Goal: Information Seeking & Learning: Understand process/instructions

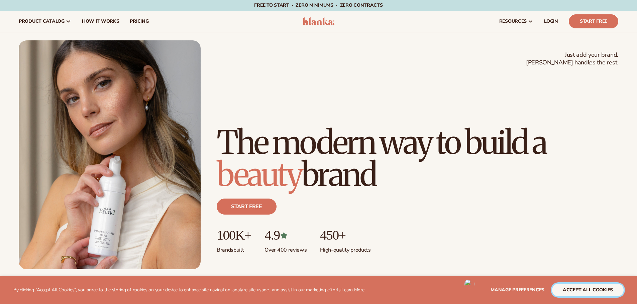
click at [604, 290] on button "accept all cookies" at bounding box center [588, 290] width 72 height 13
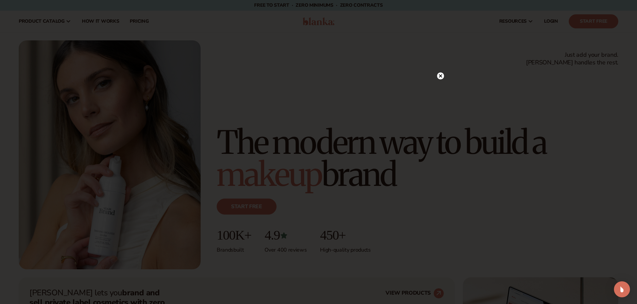
click at [442, 73] on circle at bounding box center [440, 76] width 7 height 7
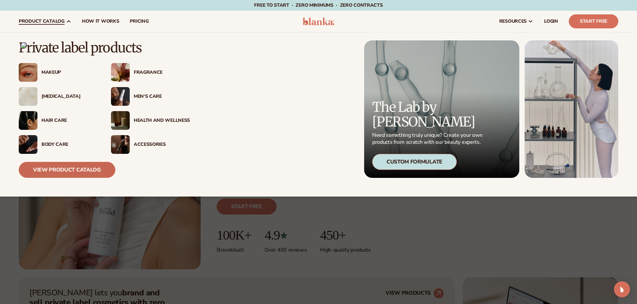
click at [69, 164] on link "View Product Catalog" at bounding box center [67, 170] width 97 height 16
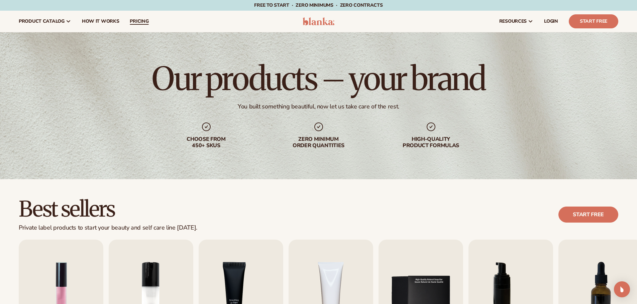
click at [139, 20] on span "pricing" at bounding box center [139, 21] width 19 height 5
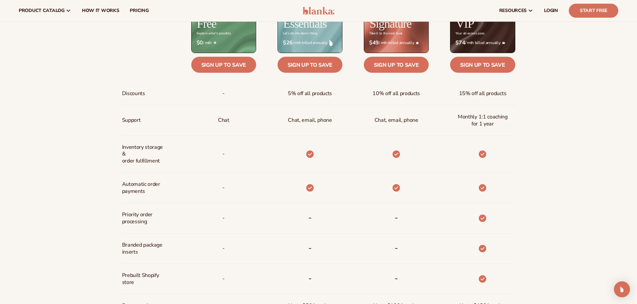
scroll to position [267, 0]
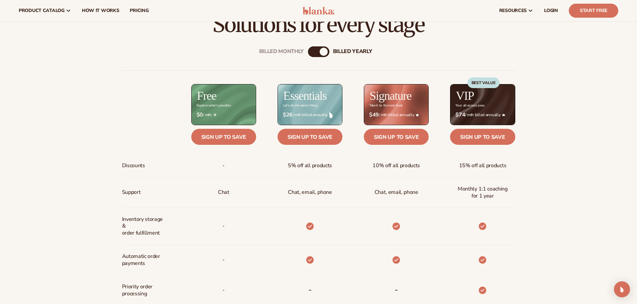
click at [321, 51] on div "billed Yearly" at bounding box center [323, 52] width 8 height 8
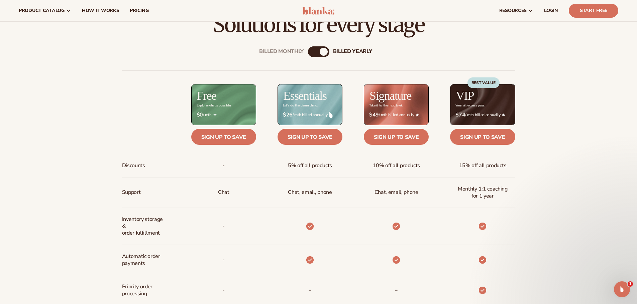
scroll to position [0, 0]
click at [322, 51] on div "billed Yearly" at bounding box center [323, 52] width 8 height 8
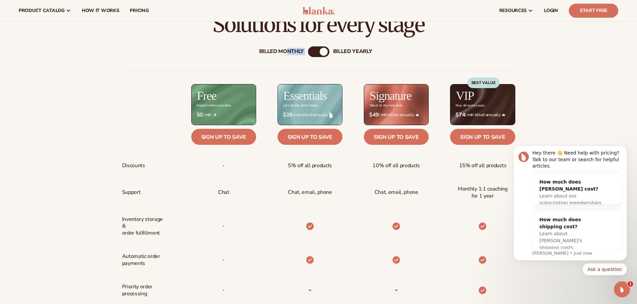
drag, startPoint x: 299, startPoint y: 54, endPoint x: 287, endPoint y: 54, distance: 12.7
click at [308, 54] on div "Billed Monthly billed Yearly" at bounding box center [318, 51] width 21 height 11
click at [134, 76] on div "Discounts Support Inventory storage &   order fulfillment Automatic order payme…" at bounding box center [318, 269] width 393 height 397
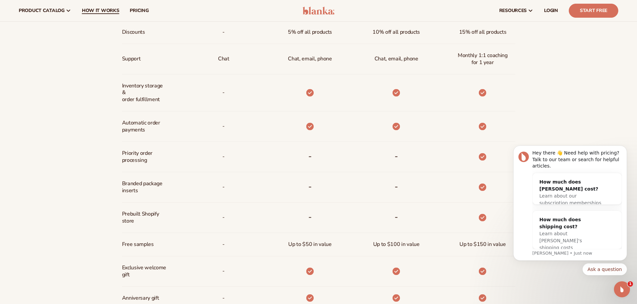
scroll to position [201, 0]
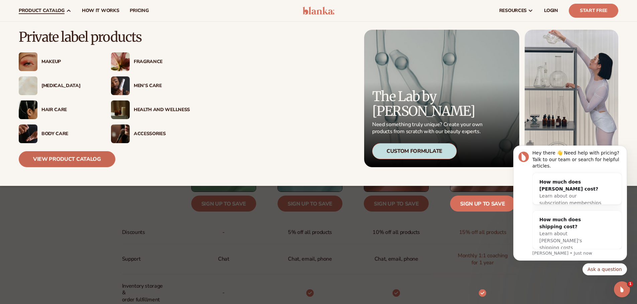
click at [95, 158] on link "View Product Catalog" at bounding box center [67, 159] width 97 height 16
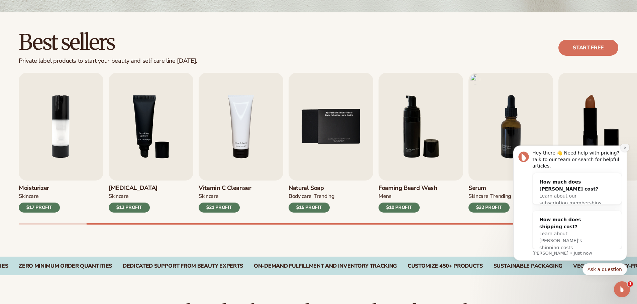
click at [625, 149] on icon "Dismiss notification" at bounding box center [624, 147] width 2 height 2
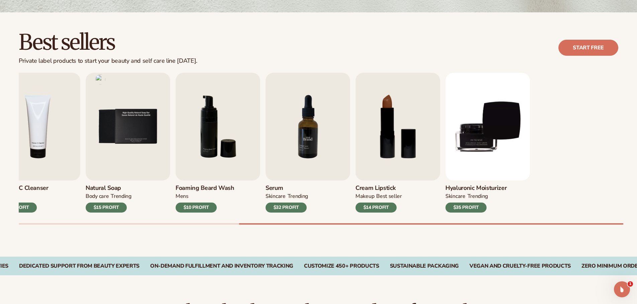
click at [153, 128] on div "Lip Gloss MAKEUP $16 PROFIT Moisturizer SKINCARE $17 PROFIT SKINCARE" at bounding box center [25, 143] width 599 height 140
click at [153, 128] on img "5 / 9" at bounding box center [128, 127] width 85 height 108
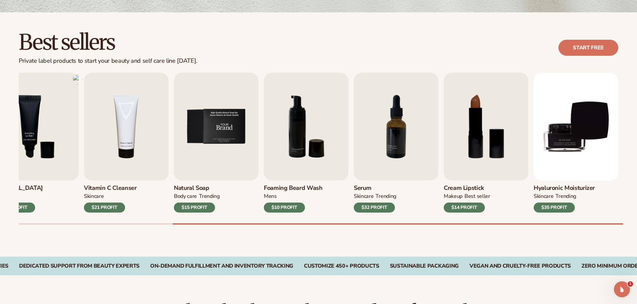
click at [258, 117] on img "5 / 9" at bounding box center [216, 127] width 85 height 108
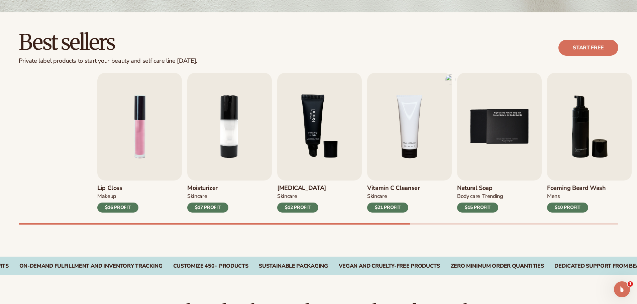
click at [512, 121] on div "Lip Gloss MAKEUP $16 PROFIT Moisturizer SKINCARE $17 PROFIT SKINCARE" at bounding box center [396, 143] width 599 height 140
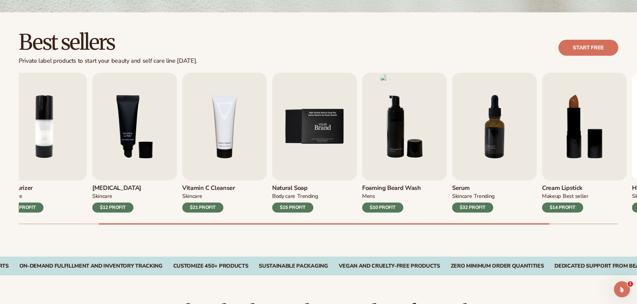
click at [321, 122] on img "5 / 9" at bounding box center [314, 127] width 85 height 108
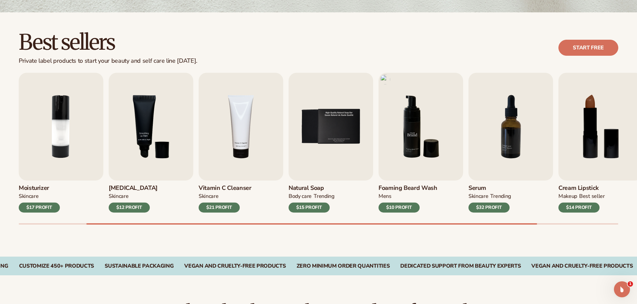
click at [394, 125] on img "6 / 9" at bounding box center [420, 127] width 85 height 108
click at [401, 125] on img "6 / 9" at bounding box center [420, 127] width 85 height 108
click at [386, 77] on img at bounding box center [385, 80] width 12 height 12
click at [399, 209] on div "$10 PROFIT" at bounding box center [398, 208] width 41 height 10
click at [391, 188] on h3 "Foaming beard wash" at bounding box center [407, 188] width 59 height 7
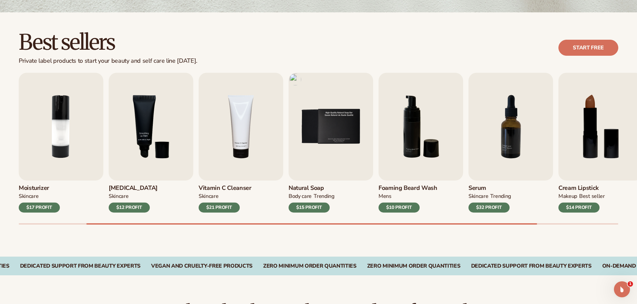
click at [295, 80] on img at bounding box center [295, 80] width 12 height 12
click at [323, 128] on img "5 / 9" at bounding box center [330, 127] width 85 height 108
click at [404, 135] on img "6 / 9" at bounding box center [420, 127] width 85 height 108
click at [505, 129] on img "7 / 9" at bounding box center [510, 127] width 85 height 108
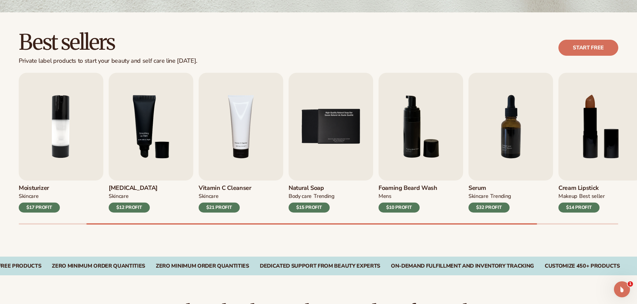
click at [495, 196] on div "TRENDING" at bounding box center [500, 196] width 20 height 7
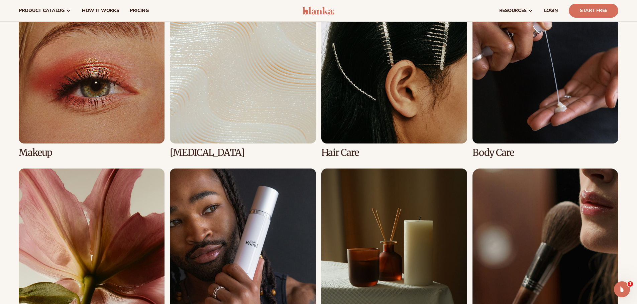
scroll to position [501, 0]
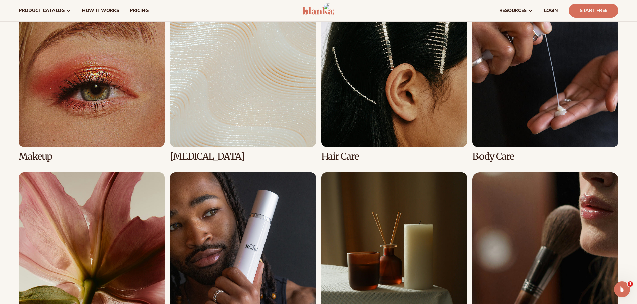
click at [359, 111] on link "3 / 8" at bounding box center [394, 82] width 146 height 160
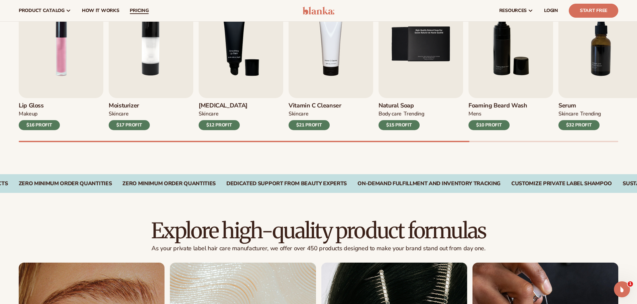
scroll to position [134, 0]
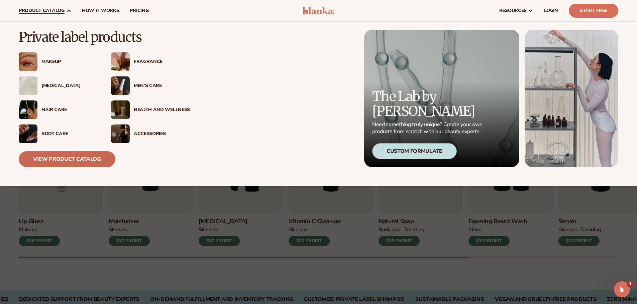
click at [87, 162] on link "View Product Catalog" at bounding box center [67, 159] width 97 height 16
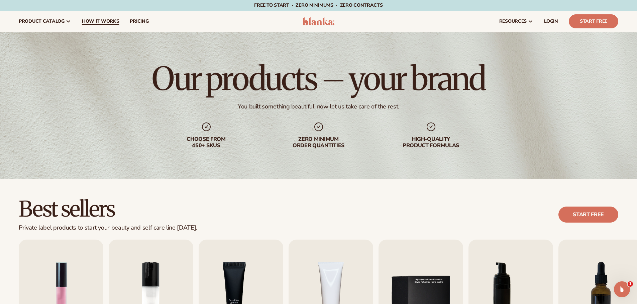
click at [90, 21] on span "How It Works" at bounding box center [100, 21] width 37 height 5
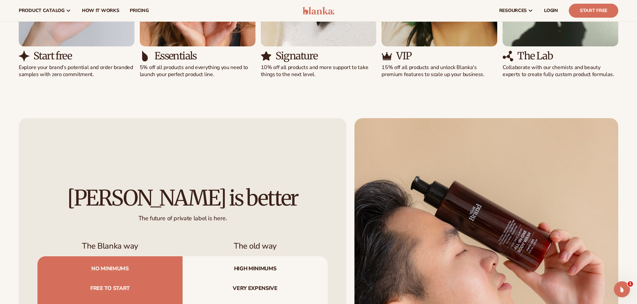
scroll to position [635, 0]
